Goal: Task Accomplishment & Management: Manage account settings

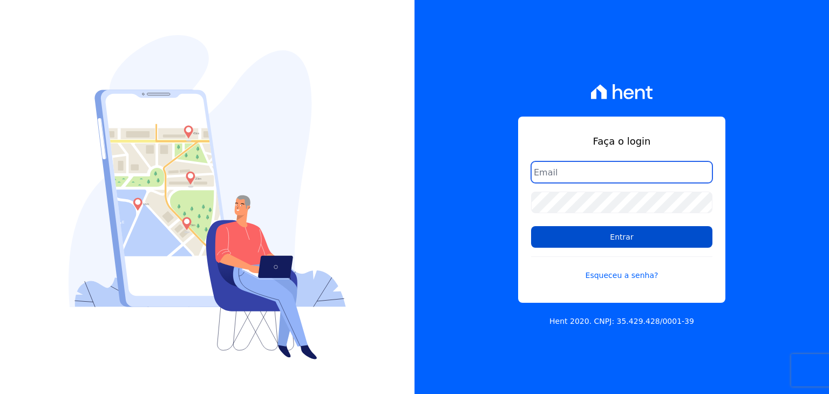
type input "[PERSON_NAME][EMAIL_ADDRESS][DOMAIN_NAME]"
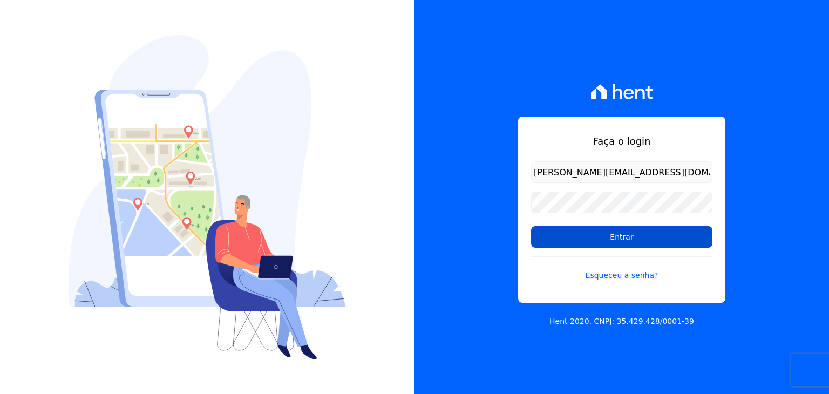
click at [581, 238] on input "Entrar" at bounding box center [621, 237] width 181 height 22
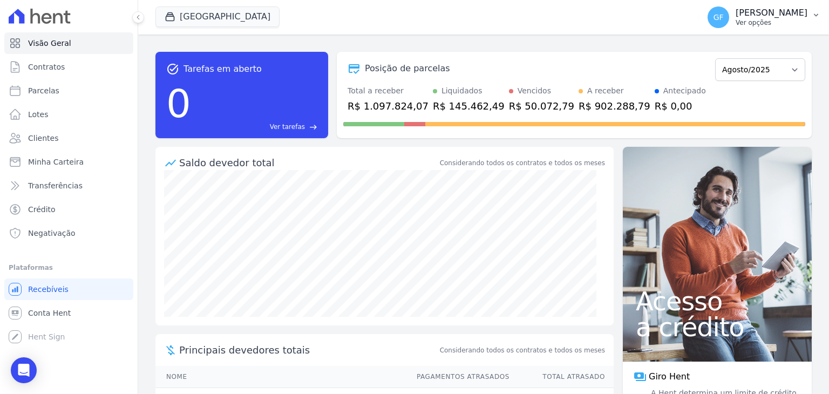
click at [781, 25] on p "Ver opções" at bounding box center [771, 22] width 72 height 9
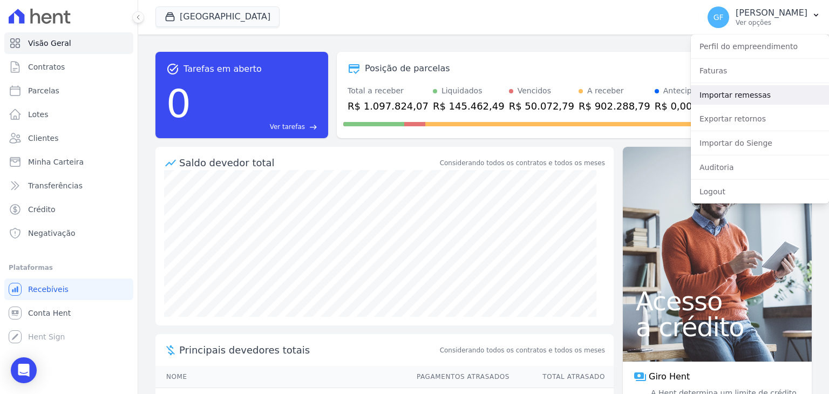
click at [727, 94] on link "Importar remessas" at bounding box center [760, 94] width 138 height 19
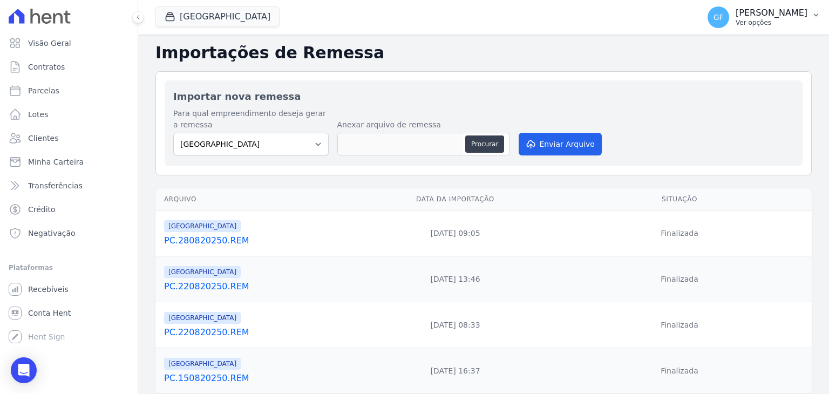
click at [766, 23] on p "Ver opções" at bounding box center [771, 22] width 72 height 9
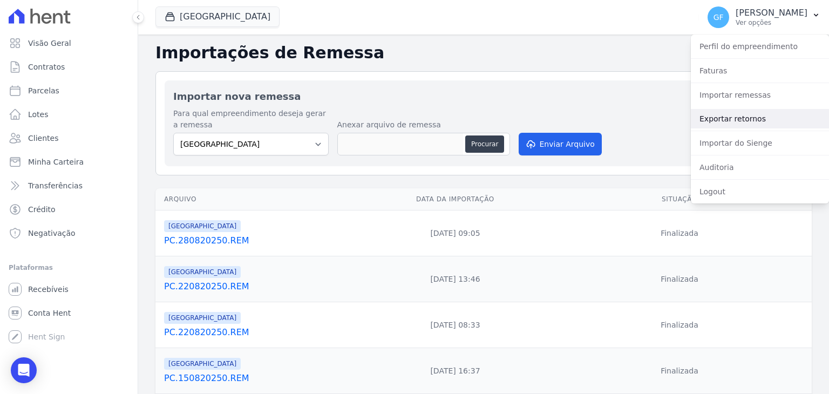
click at [752, 120] on link "Exportar retornos" at bounding box center [760, 118] width 138 height 19
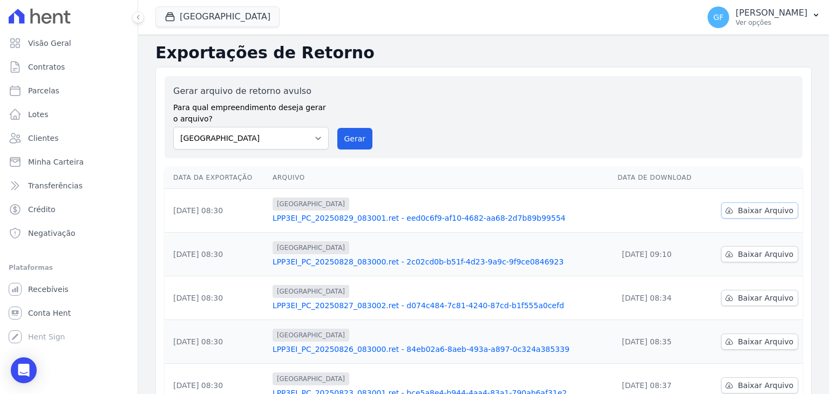
click at [733, 210] on link "Baixar Arquivo" at bounding box center [759, 210] width 77 height 16
click at [660, 39] on div "Exportações de Retorno Gerar arquivo de retorno avulso Para qual empreendimento…" at bounding box center [483, 359] width 691 height 648
click at [489, 220] on link "LPP3EI_PC_20250829_083001.ret - eed0c6f9-af10-4682-aa68-2d7b89b99554" at bounding box center [441, 218] width 336 height 11
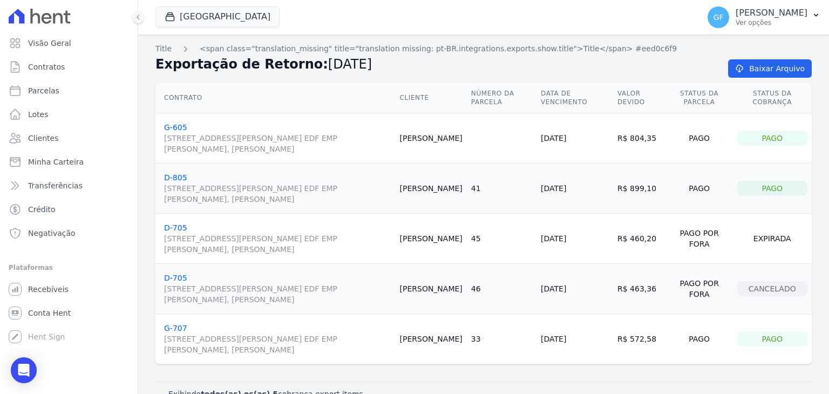
drag, startPoint x: 431, startPoint y: 130, endPoint x: 457, endPoint y: 145, distance: 30.0
click at [457, 145] on td "Rodrigo Militão" at bounding box center [431, 138] width 71 height 50
copy td "Rodrigo Militão"
click at [55, 144] on link "Clientes" at bounding box center [68, 138] width 129 height 22
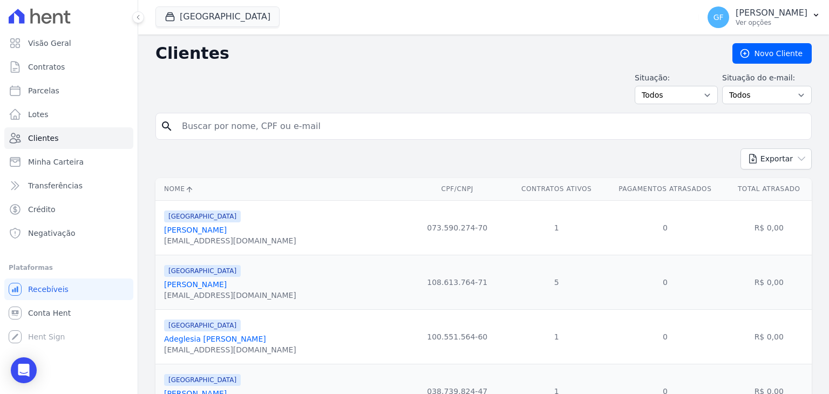
click at [237, 130] on input "search" at bounding box center [490, 126] width 631 height 22
type input "jessica oliveira"
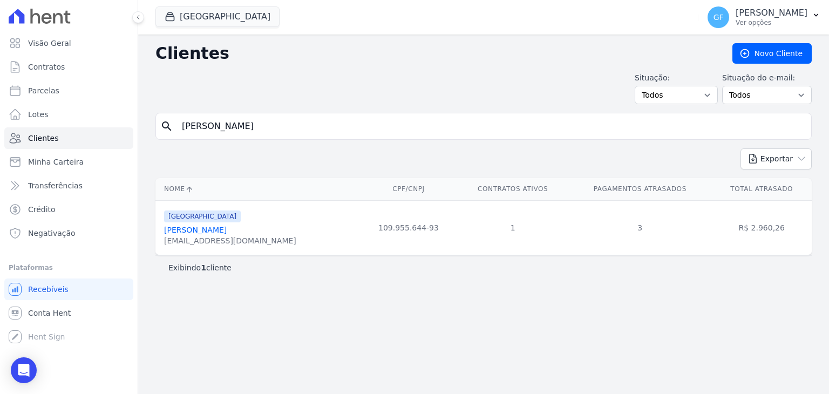
click at [227, 231] on link "Jéssica Oliveira De Sena" at bounding box center [195, 230] width 63 height 9
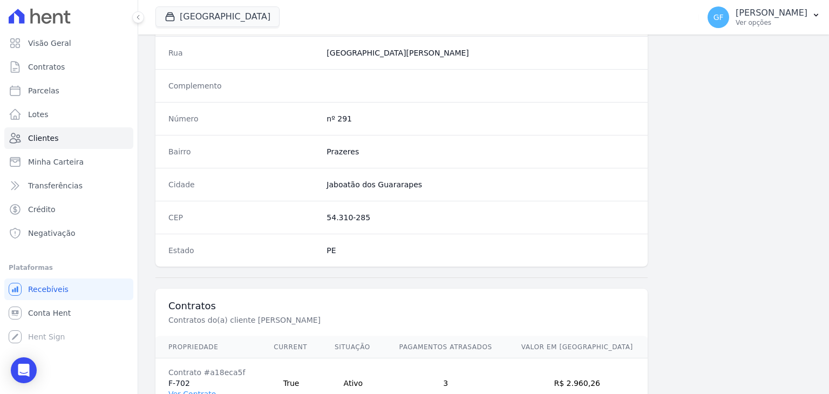
scroll to position [612, 0]
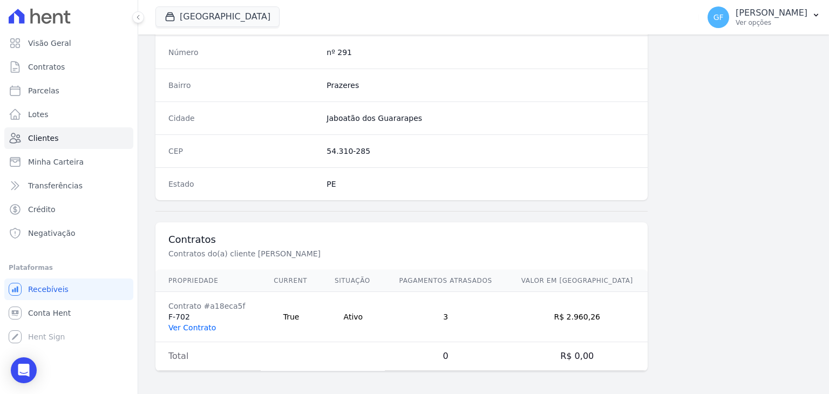
click at [186, 324] on link "Ver Contrato" at bounding box center [191, 327] width 47 height 9
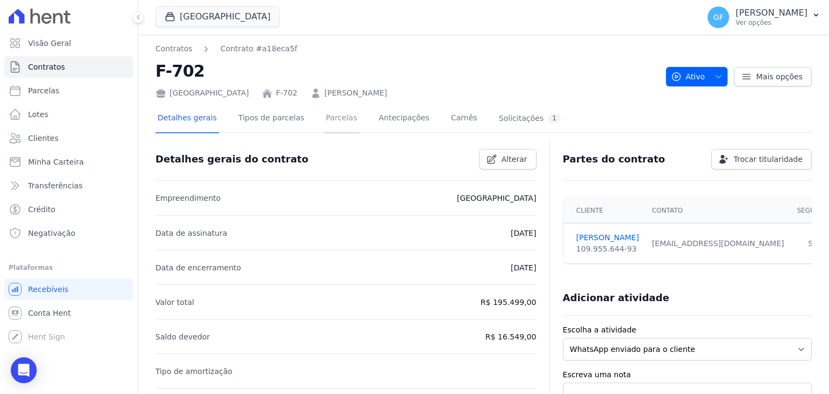
click at [324, 126] on link "Parcelas" at bounding box center [342, 119] width 36 height 29
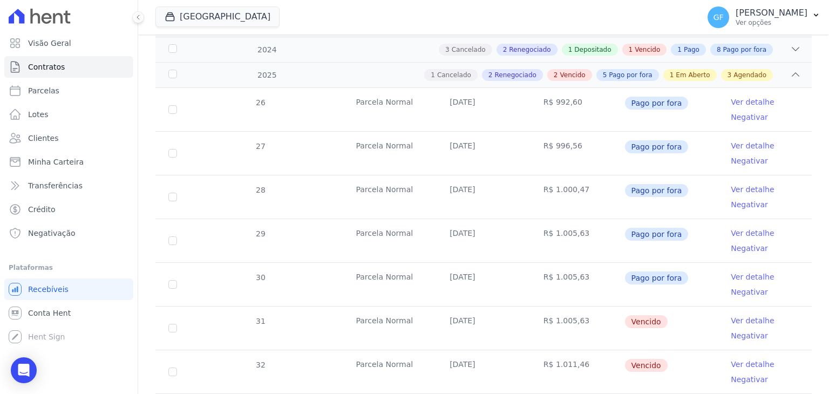
scroll to position [324, 0]
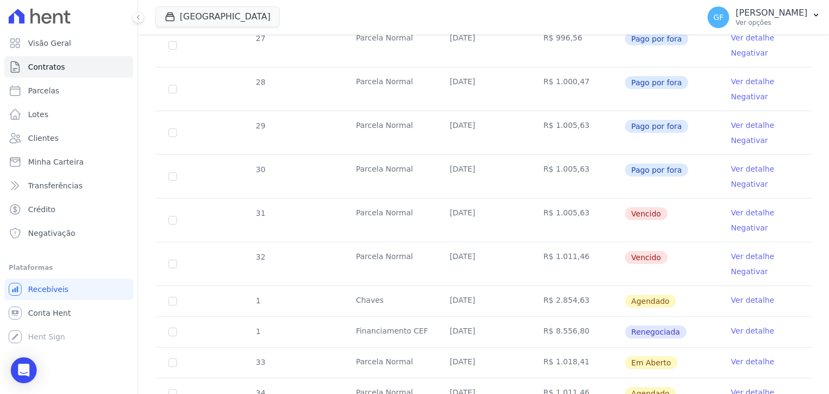
drag, startPoint x: 434, startPoint y: 212, endPoint x: 696, endPoint y: 277, distance: 270.3
click at [696, 277] on tbody "26 Parcela Normal 30/01/2025 R$ 992,60 Pago por fora Ver detalhe Negativar 27 P…" at bounding box center [483, 240] width 656 height 521
click at [678, 217] on td "Vencido" at bounding box center [671, 220] width 94 height 43
click at [744, 213] on link "Ver detalhe" at bounding box center [752, 212] width 43 height 11
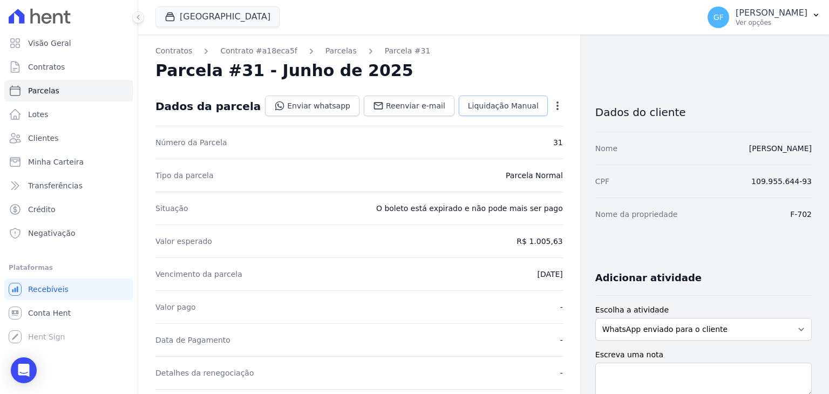
click at [510, 113] on link "Liquidação Manual" at bounding box center [503, 106] width 89 height 21
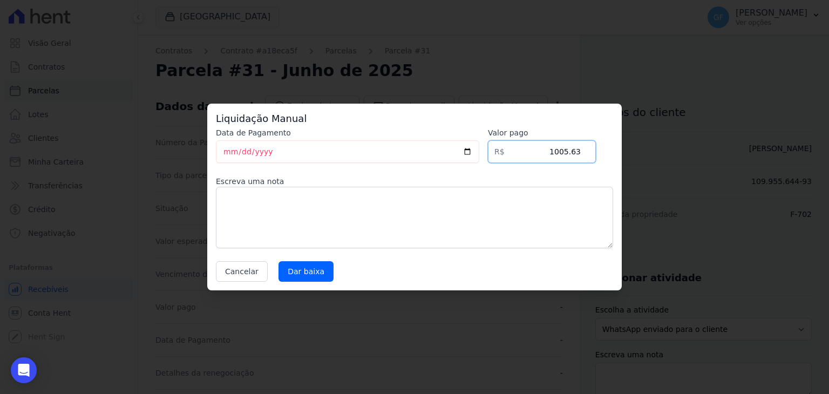
drag, startPoint x: 543, startPoint y: 162, endPoint x: 645, endPoint y: 161, distance: 102.0
click at [645, 161] on div "Liquidação Manual Data de Pagamento 2025-08-29 Valor pago R$ 1005.63 Escreva um…" at bounding box center [414, 197] width 829 height 394
type input "1059.15"
click at [302, 270] on input "Dar baixa" at bounding box center [305, 271] width 55 height 21
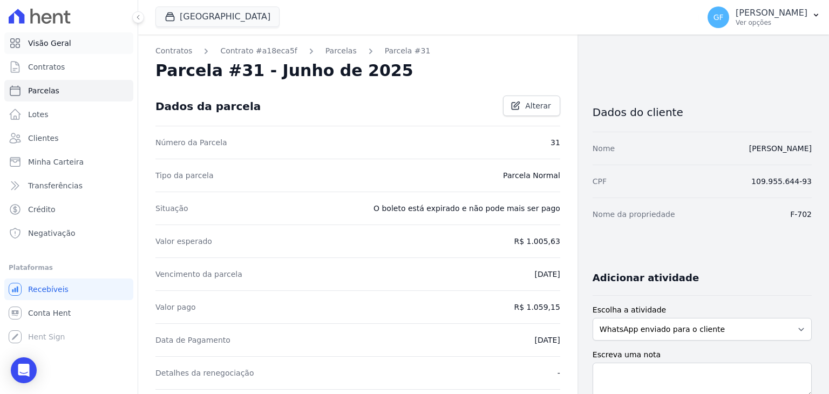
click at [53, 46] on span "Visão Geral" at bounding box center [49, 43] width 43 height 11
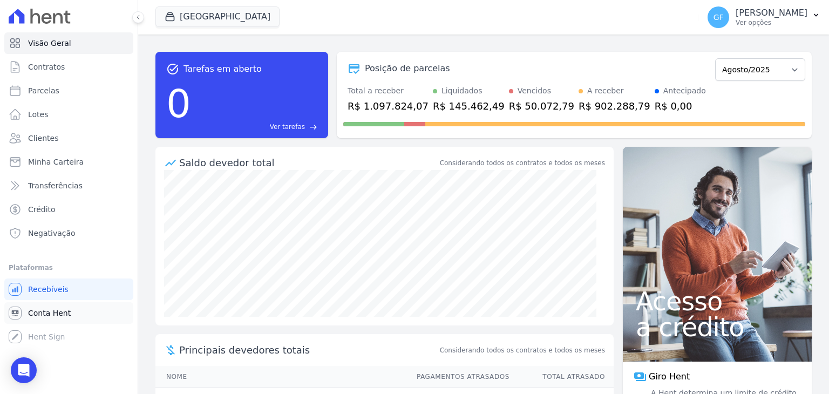
click at [46, 310] on span "Conta Hent" at bounding box center [49, 313] width 43 height 11
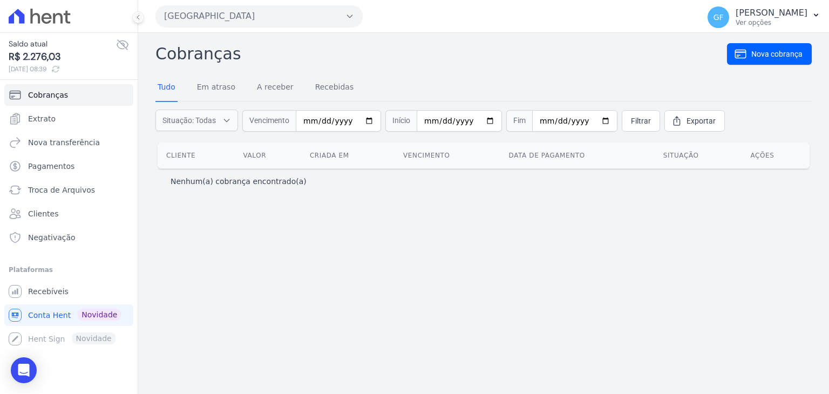
click at [122, 49] on icon at bounding box center [122, 44] width 13 height 13
click at [72, 121] on link "Extrato" at bounding box center [68, 119] width 129 height 22
click at [52, 122] on span "Extrato" at bounding box center [42, 118] width 28 height 11
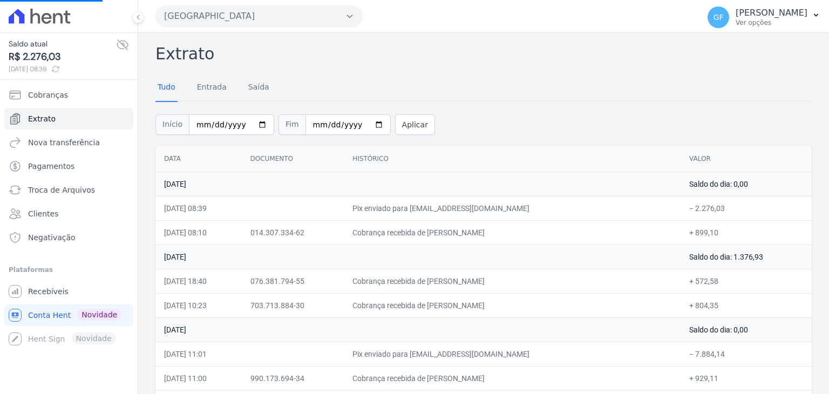
scroll to position [54, 0]
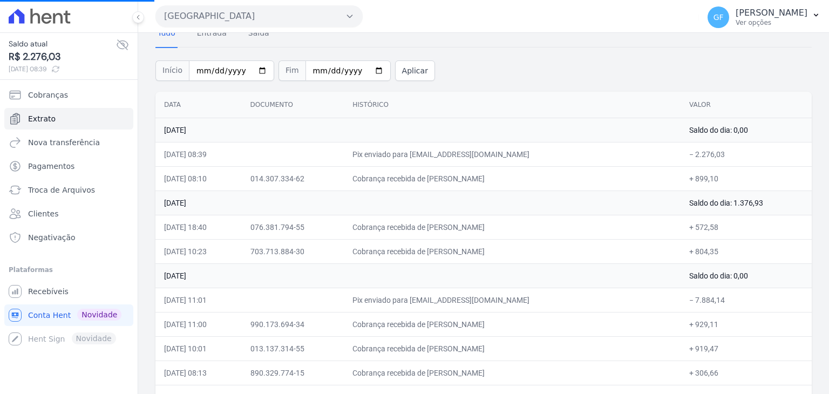
drag, startPoint x: 523, startPoint y: 164, endPoint x: 728, endPoint y: 159, distance: 205.1
click at [728, 159] on tr "29/08/2025, 08:39 Pix enviado para financeiro@priori.com.vc − 2.276,03" at bounding box center [483, 154] width 656 height 24
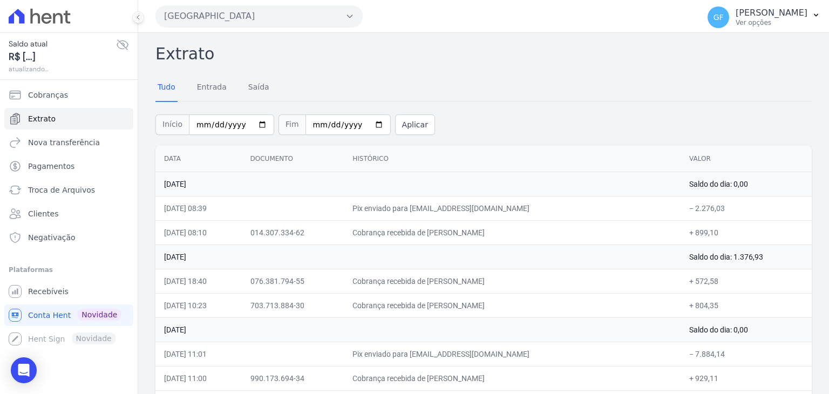
click at [501, 186] on td "29 de Agosto de 2025" at bounding box center [417, 184] width 525 height 24
drag, startPoint x: 287, startPoint y: 209, endPoint x: 726, endPoint y: 205, distance: 439.3
click at [726, 205] on tr "29/08/2025, 08:39 Pix enviado para financeiro@priori.com.vc − 2.276,03" at bounding box center [483, 208] width 656 height 24
drag, startPoint x: 407, startPoint y: 229, endPoint x: 737, endPoint y: 242, distance: 329.4
click at [737, 242] on tr "29/08/2025, 08:10 014.307.334-62 Cobrança recebida de Ionara Pereira de Melo + …" at bounding box center [483, 232] width 656 height 24
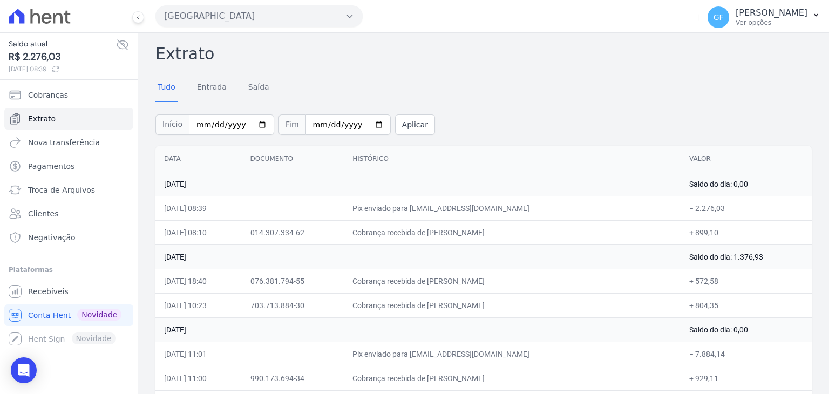
click at [494, 286] on td "Cobrança recebida de Andrea Santos da Silva" at bounding box center [512, 281] width 337 height 24
click at [33, 22] on icon at bounding box center [40, 16] width 62 height 15
